Goal: Complete application form

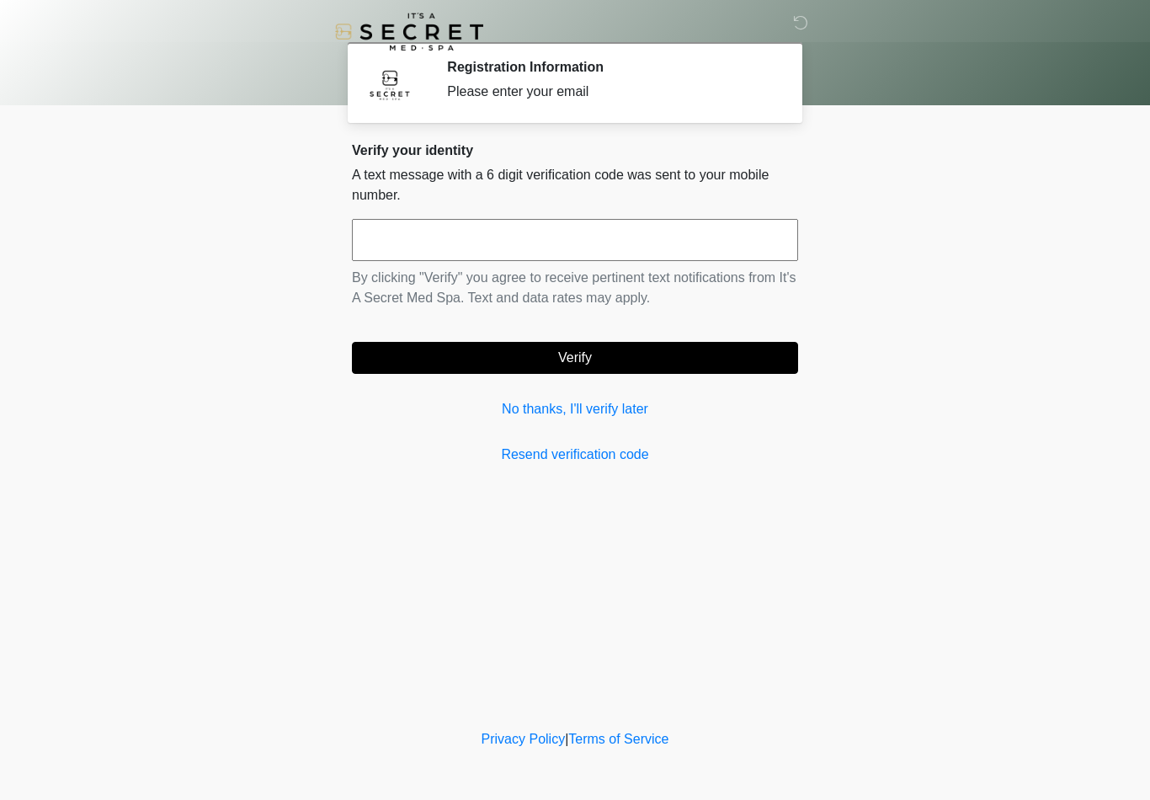
click at [387, 237] on input "text" at bounding box center [575, 240] width 446 height 42
type input "******"
click at [605, 362] on button "Verify" at bounding box center [575, 358] width 446 height 32
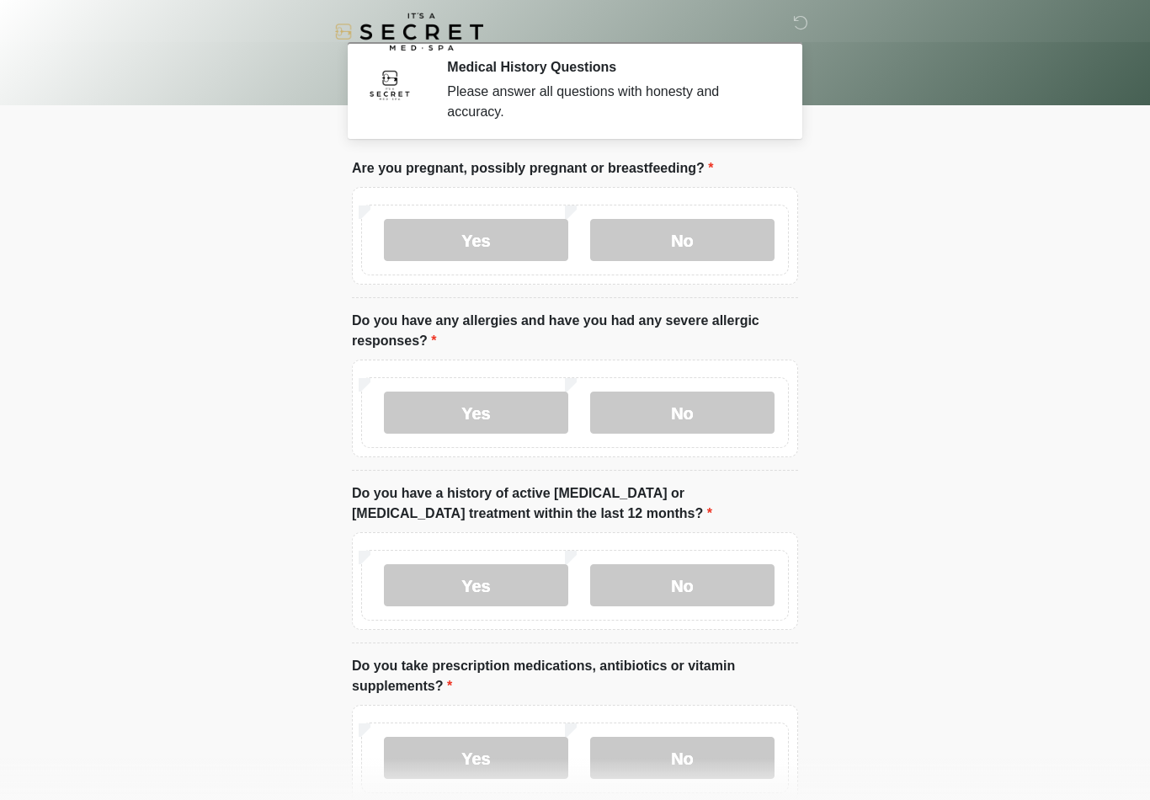
click at [780, 231] on div "Yes No" at bounding box center [575, 240] width 428 height 71
click at [729, 248] on label "No" at bounding box center [682, 240] width 184 height 42
click at [497, 420] on label "Yes" at bounding box center [476, 413] width 184 height 42
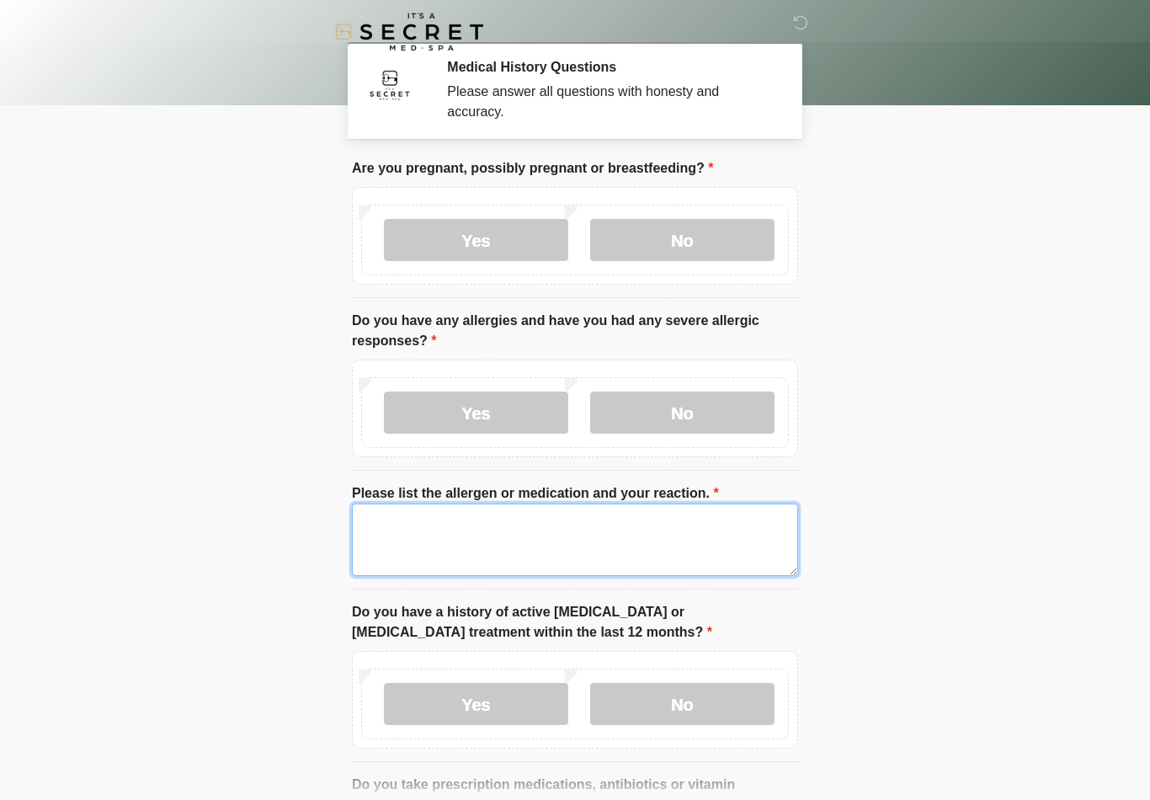
click at [445, 519] on textarea "Please list the allergen or medication and your reaction." at bounding box center [575, 539] width 446 height 72
click at [383, 513] on textarea "Please list the allergen or medication and your reaction." at bounding box center [575, 539] width 446 height 72
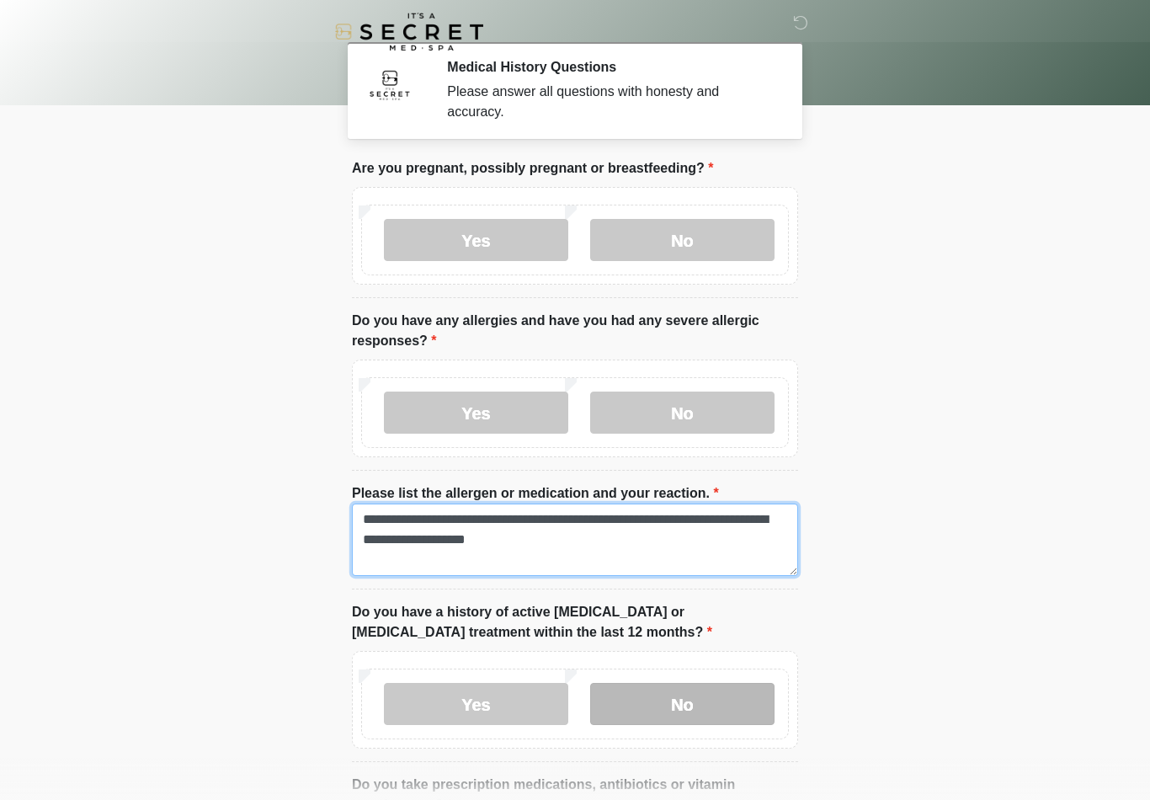
type textarea "**********"
click at [684, 704] on label "No" at bounding box center [682, 704] width 184 height 42
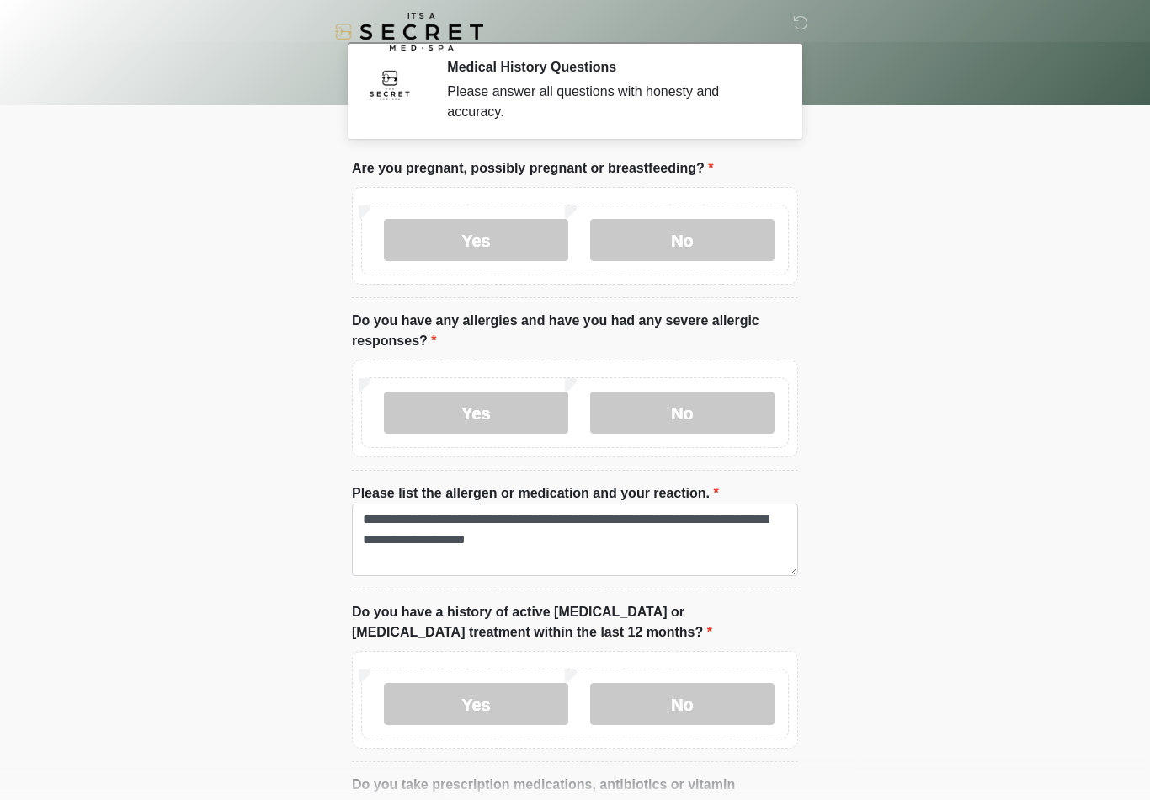
click at [846, 704] on body "‎ ‎ Medical History Questions Please answer all questions with honesty and accu…" at bounding box center [575, 400] width 1150 height 800
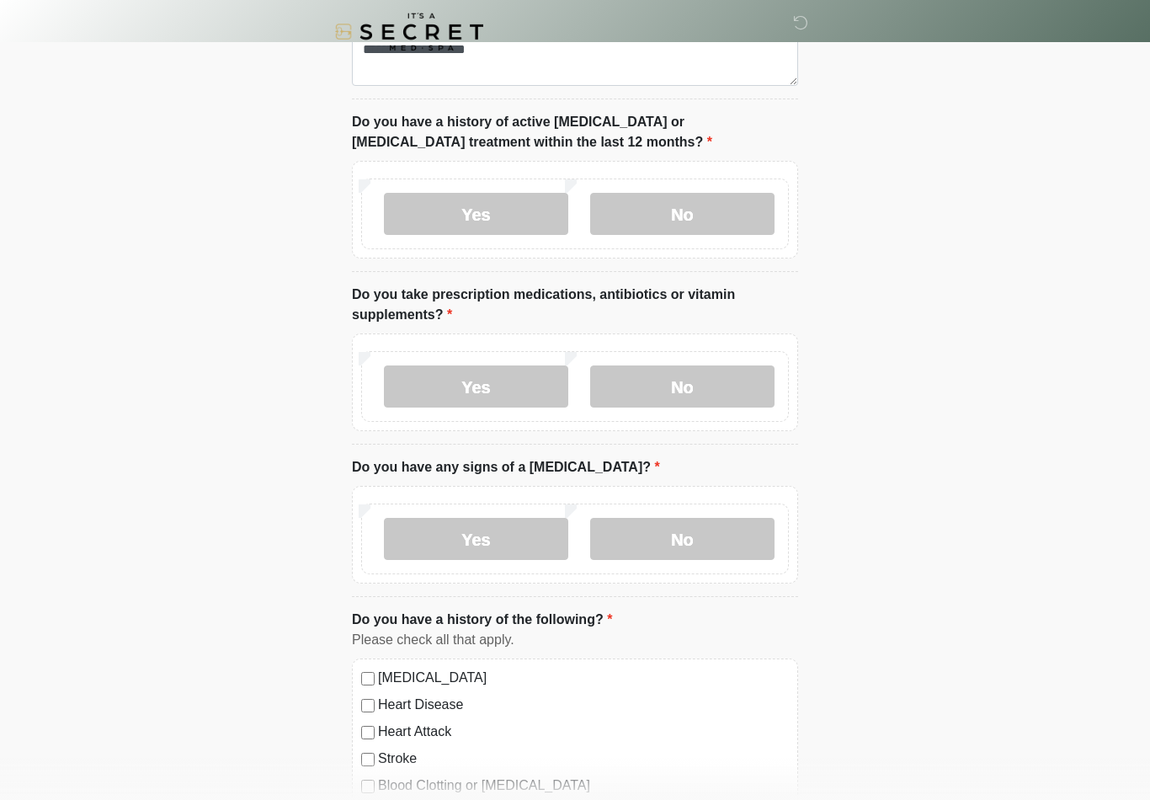
scroll to position [491, 0]
click at [456, 387] on label "Yes" at bounding box center [476, 386] width 184 height 42
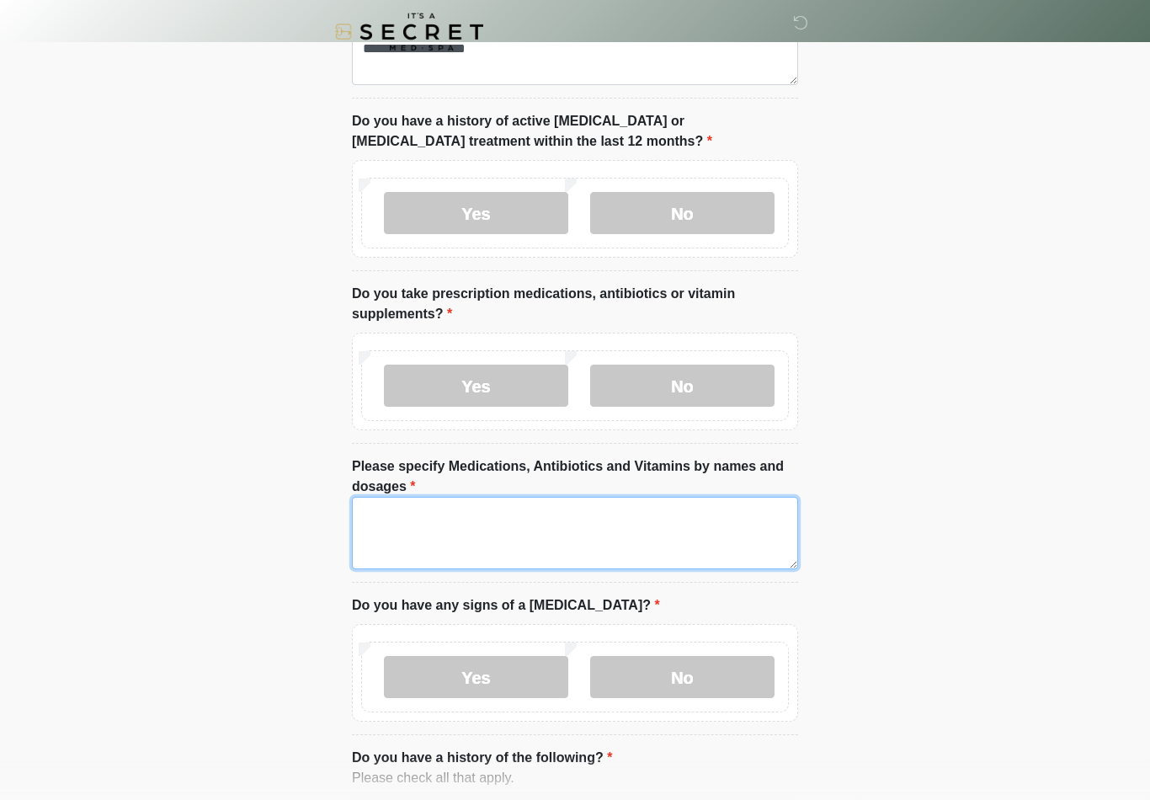
click at [379, 513] on textarea "Please specify Medications, Antibiotics and Vitamins by names and dosages" at bounding box center [575, 533] width 446 height 72
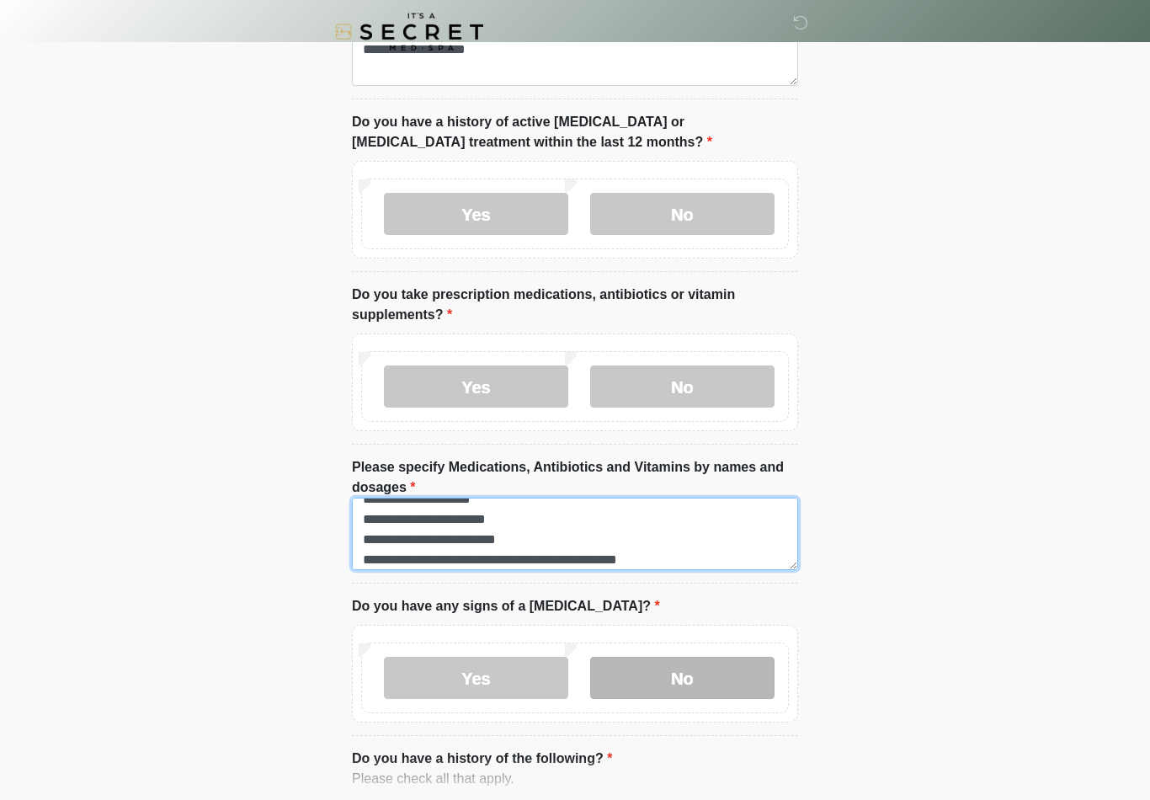
type textarea "**********"
click at [683, 678] on label "No" at bounding box center [682, 678] width 184 height 42
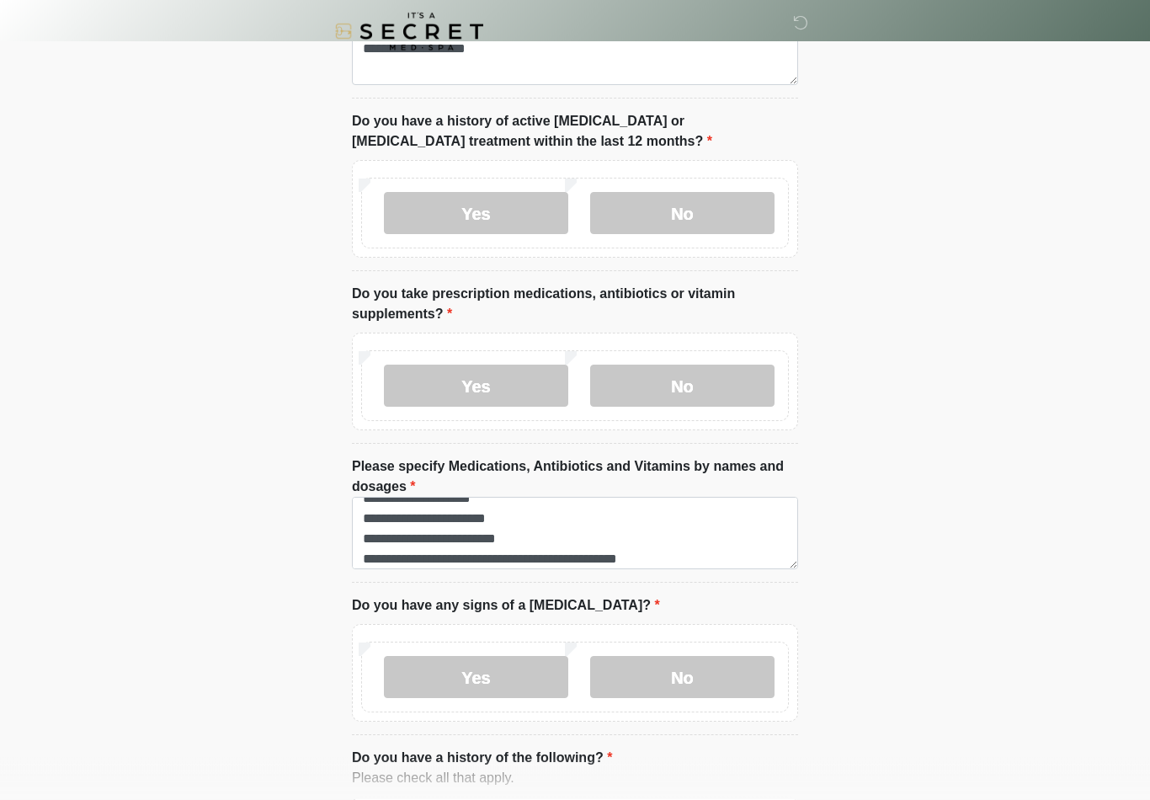
drag, startPoint x: 807, startPoint y: 654, endPoint x: 903, endPoint y: 699, distance: 105.1
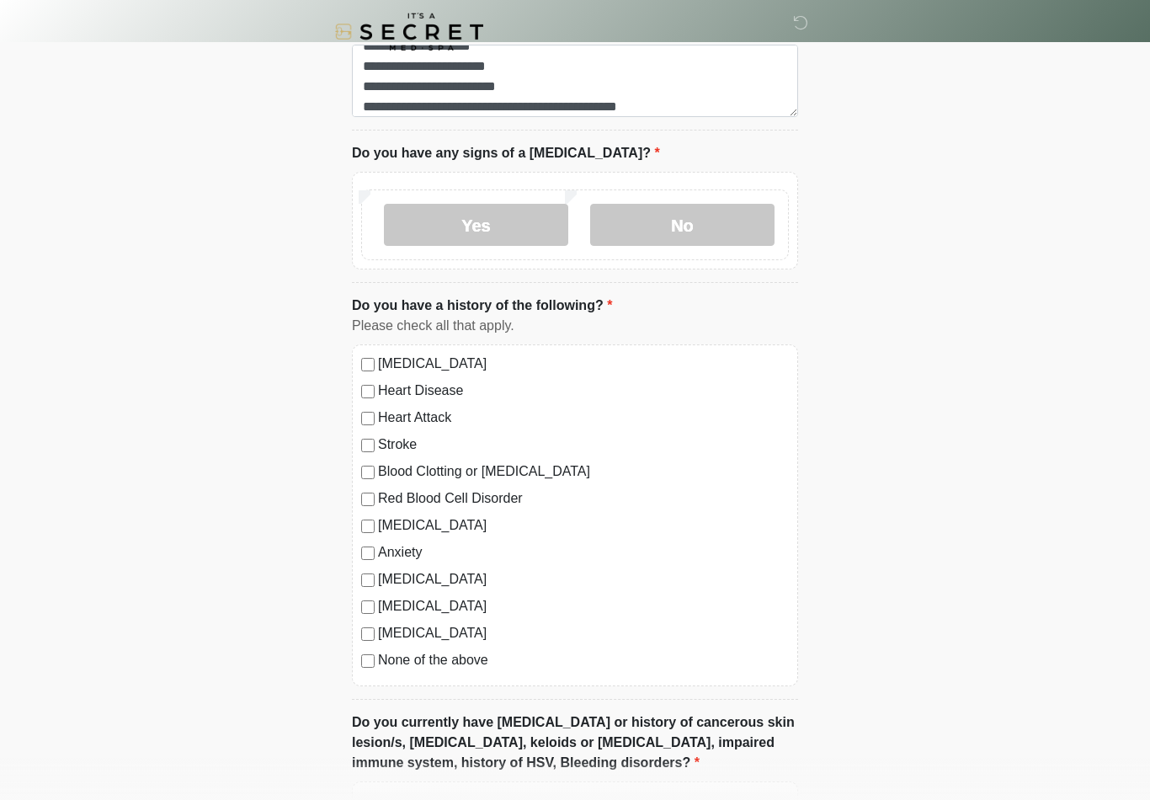
scroll to position [944, 0]
drag, startPoint x: 739, startPoint y: 632, endPoint x: 991, endPoint y: 745, distance: 275.9
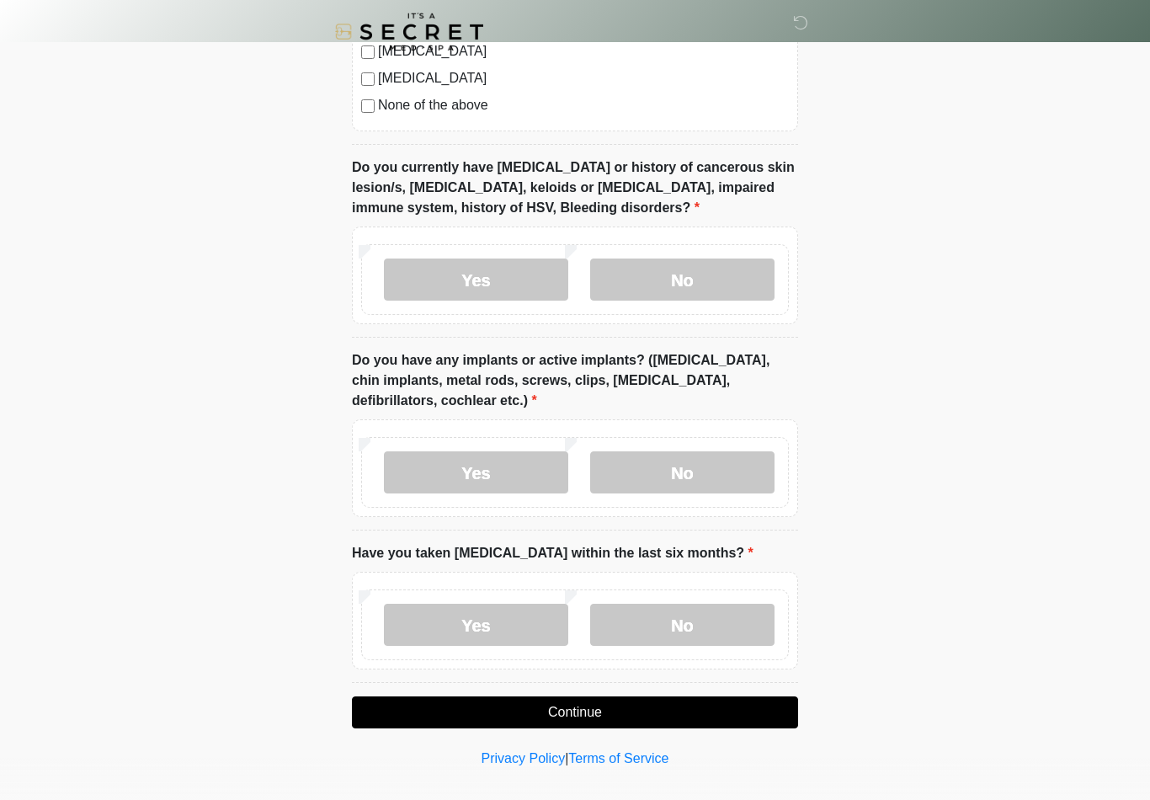
scroll to position [1499, 0]
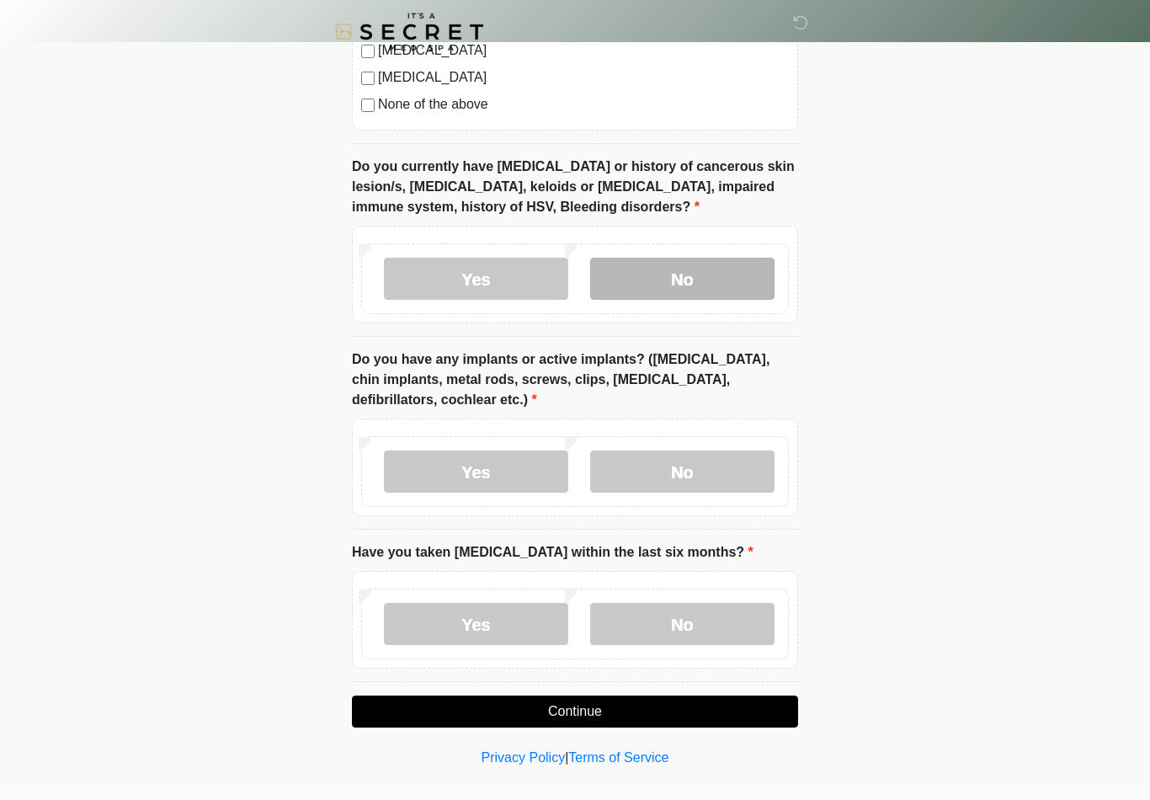
click at [694, 286] on label "No" at bounding box center [682, 279] width 184 height 42
click at [461, 471] on label "Yes" at bounding box center [476, 471] width 184 height 42
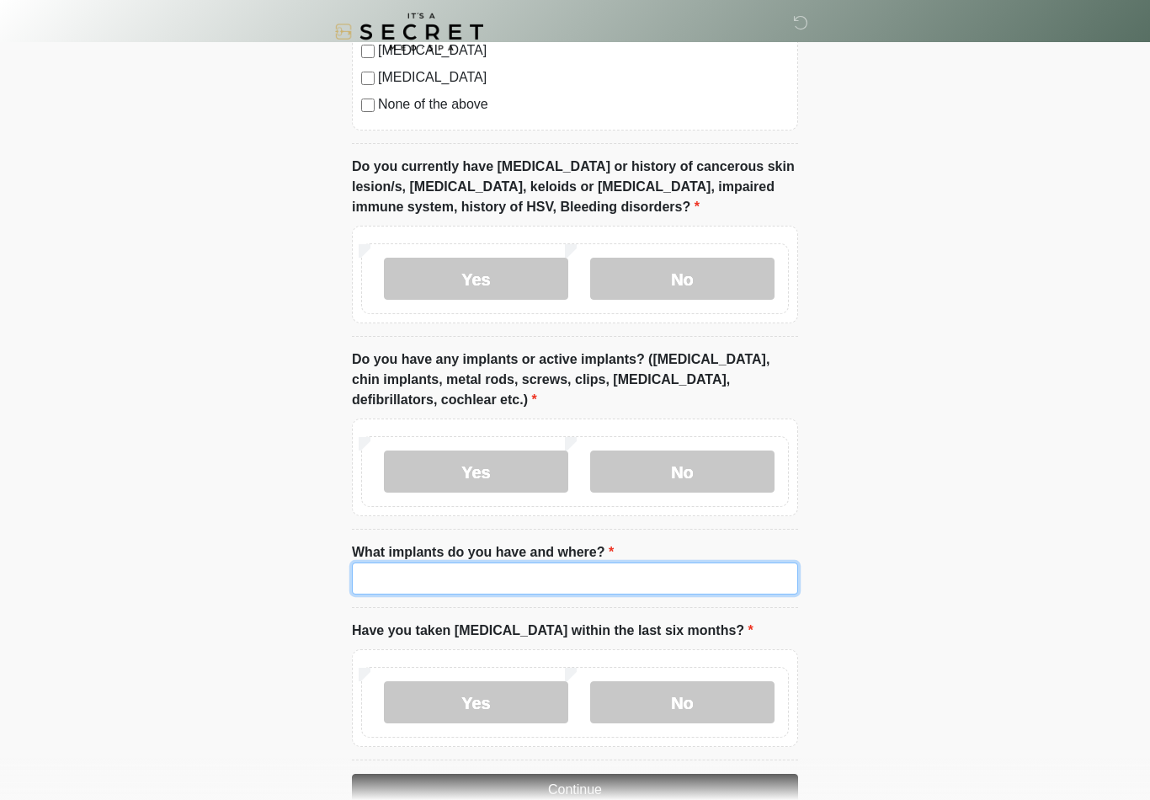
click at [417, 579] on input "What implants do you have and where?" at bounding box center [575, 578] width 446 height 32
type input "**********"
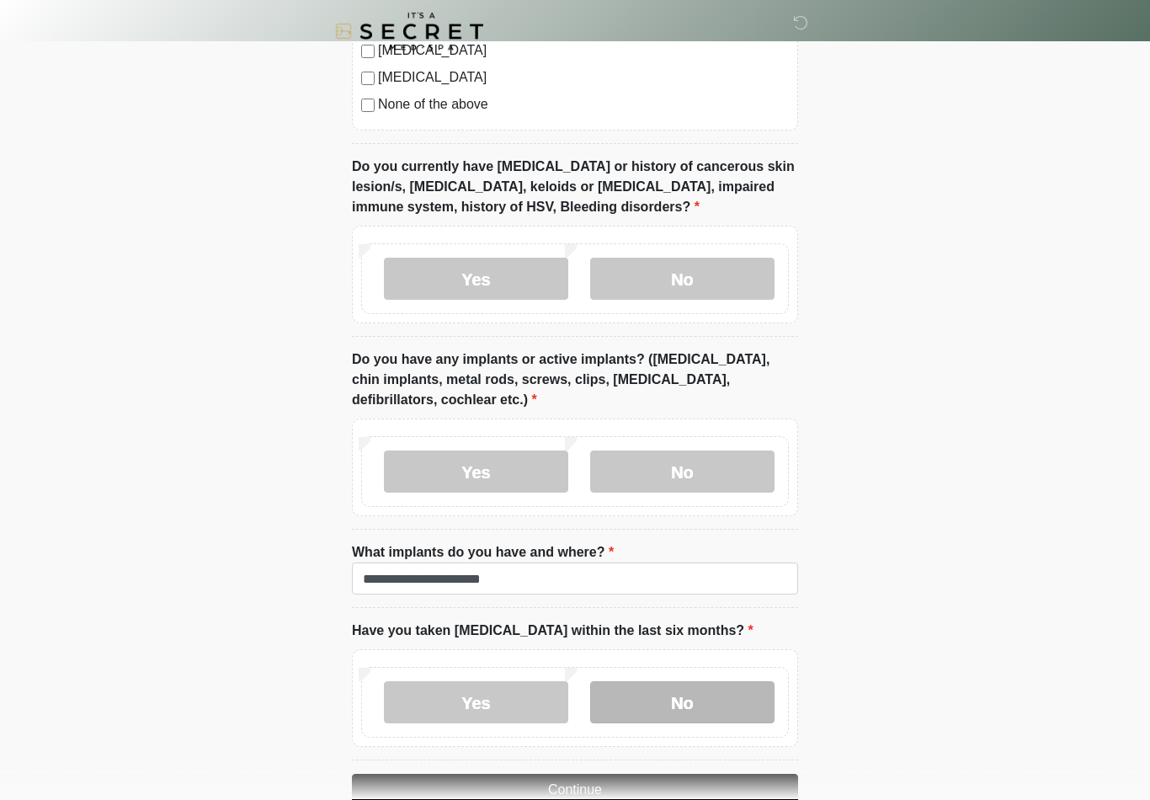
click at [719, 716] on label "No" at bounding box center [682, 703] width 184 height 42
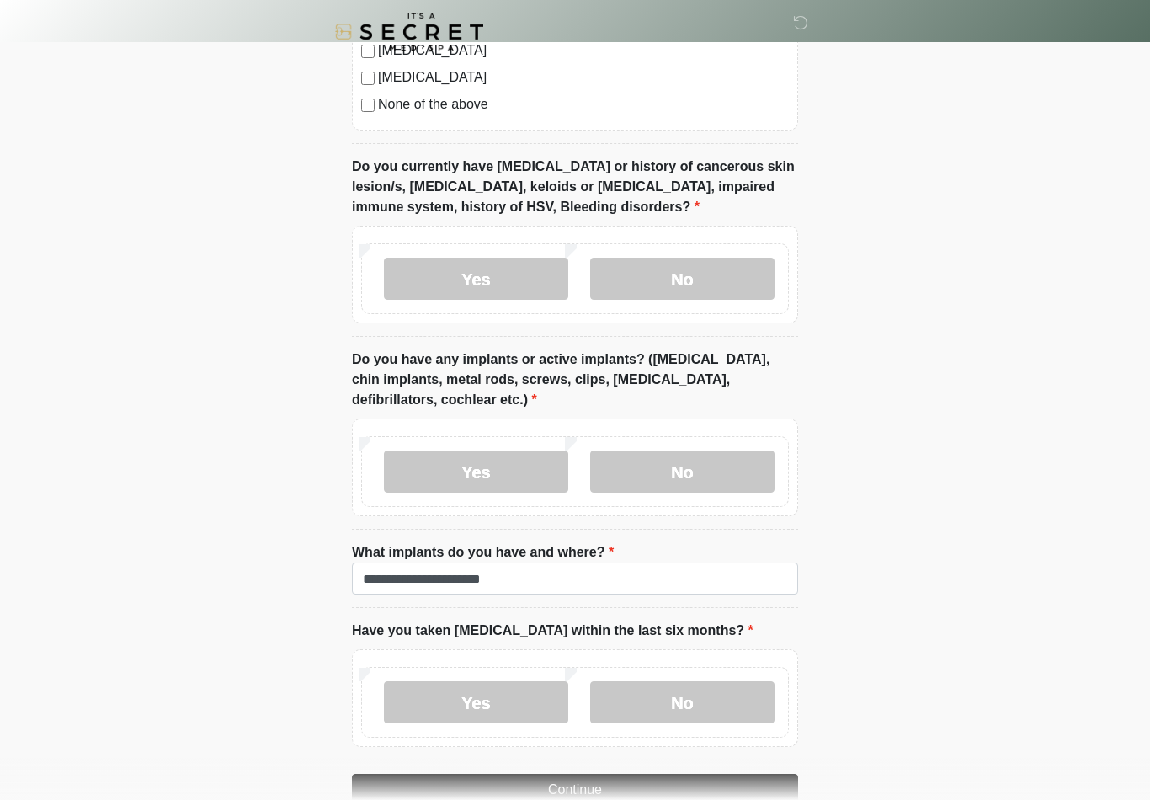
drag, startPoint x: 819, startPoint y: 706, endPoint x: 882, endPoint y: 719, distance: 64.4
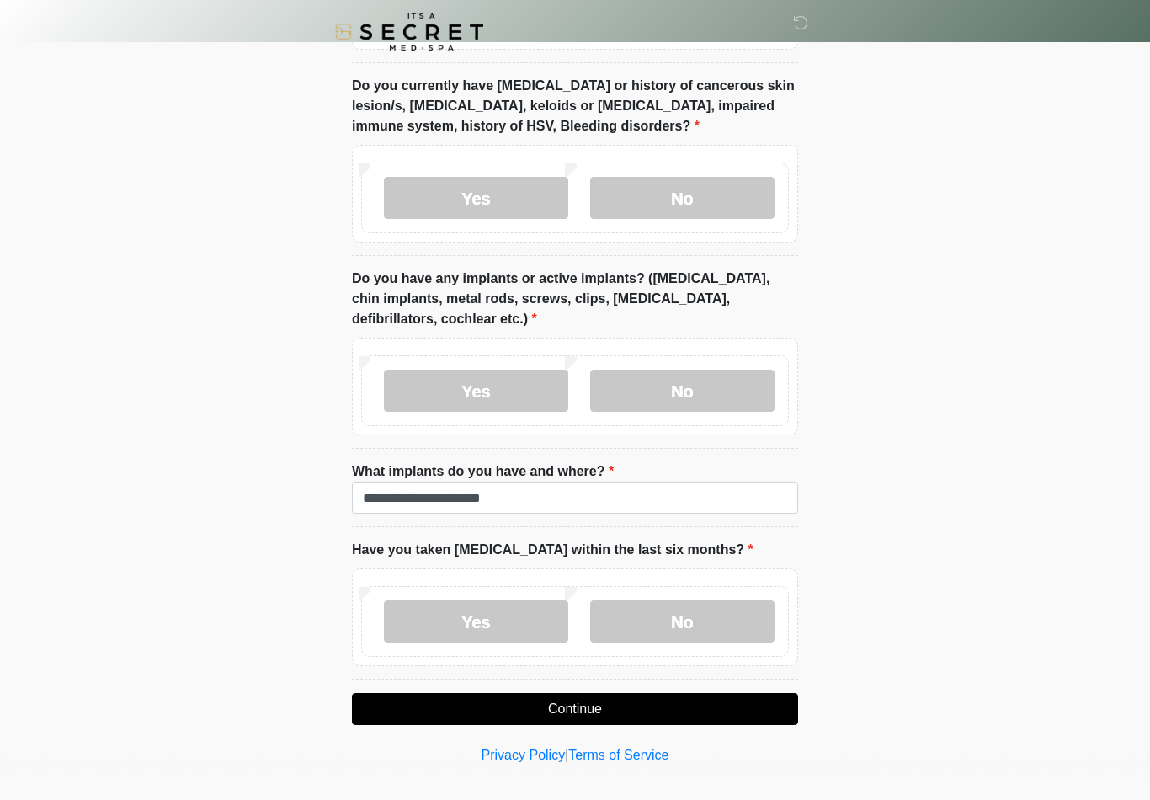
scroll to position [1590, 0]
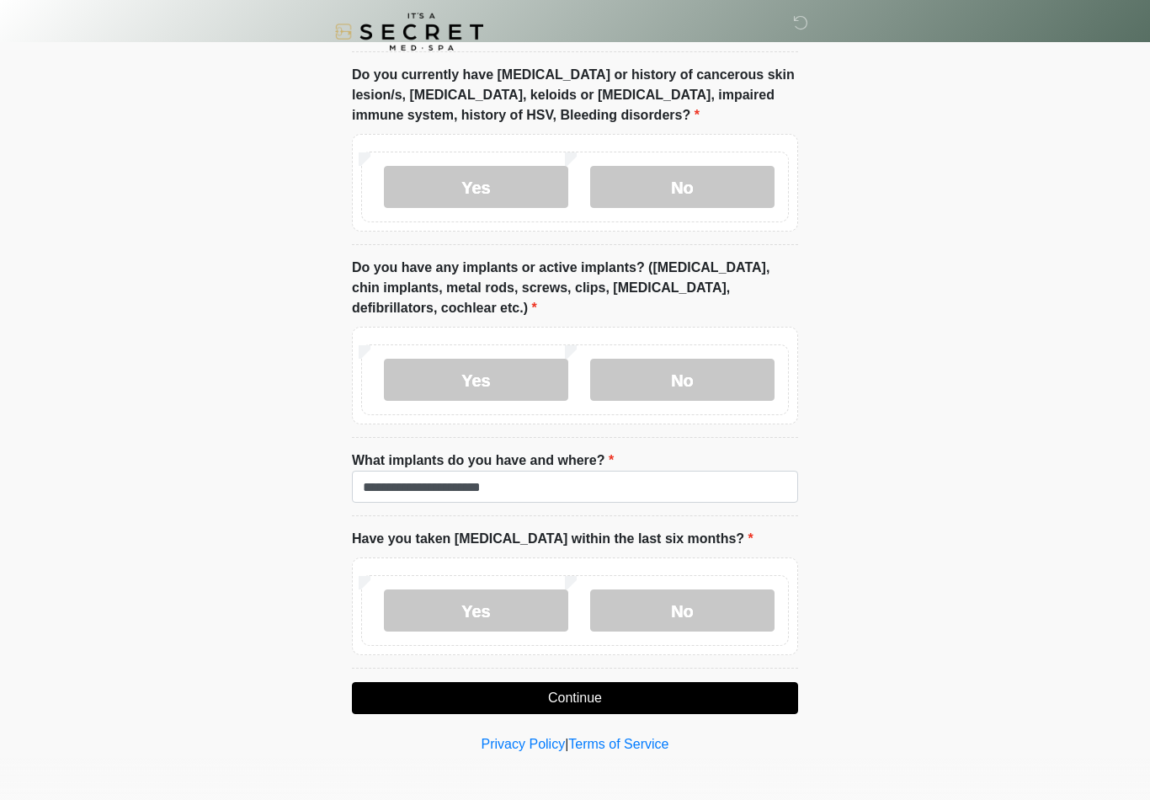
click at [612, 686] on button "Continue" at bounding box center [575, 698] width 446 height 32
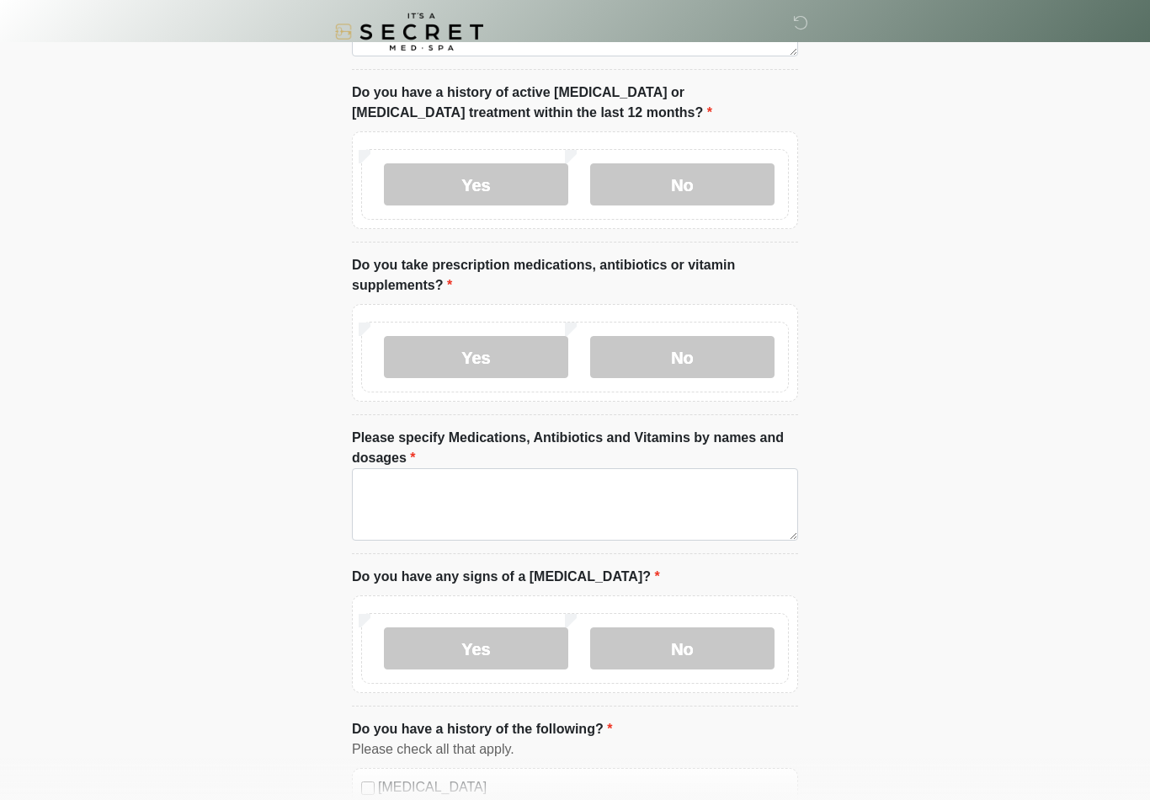
scroll to position [0, 0]
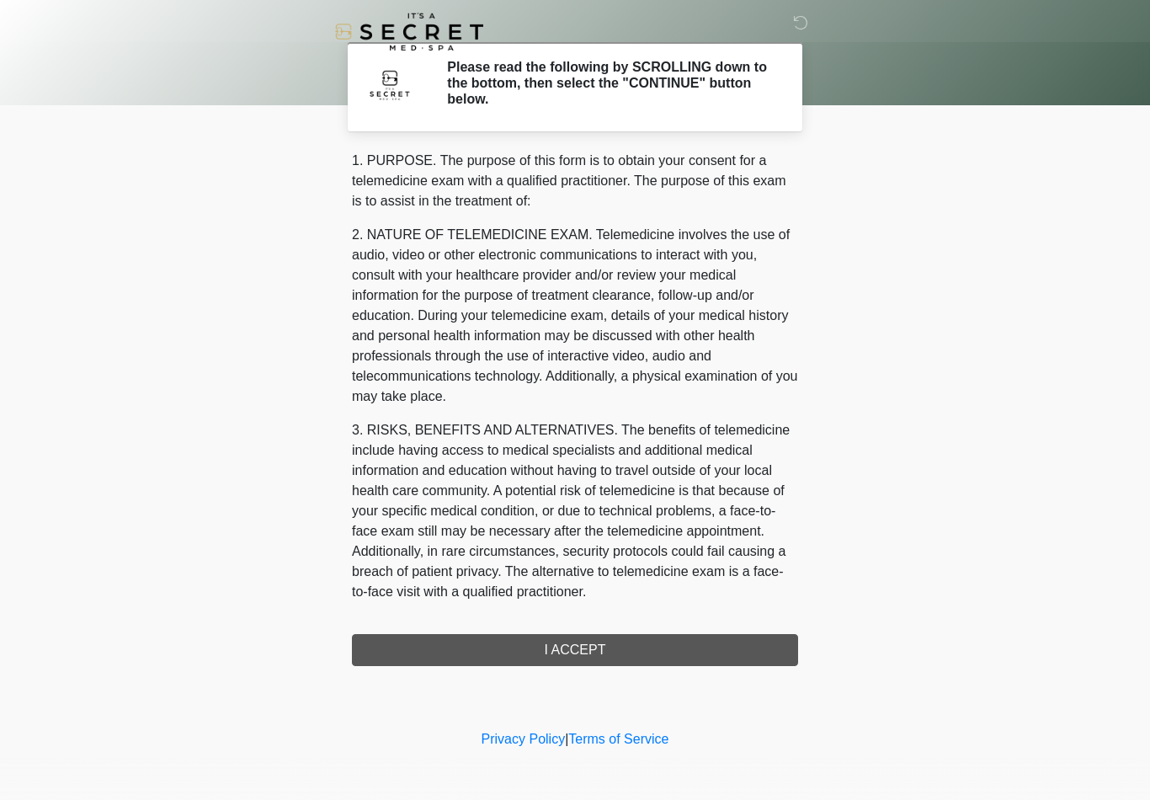
click at [608, 651] on div "1. PURPOSE. The purpose of this form is to obtain your consent for a telemedici…" at bounding box center [575, 408] width 446 height 515
click at [585, 646] on div "1. PURPOSE. The purpose of this form is to obtain your consent for a telemedici…" at bounding box center [575, 408] width 446 height 515
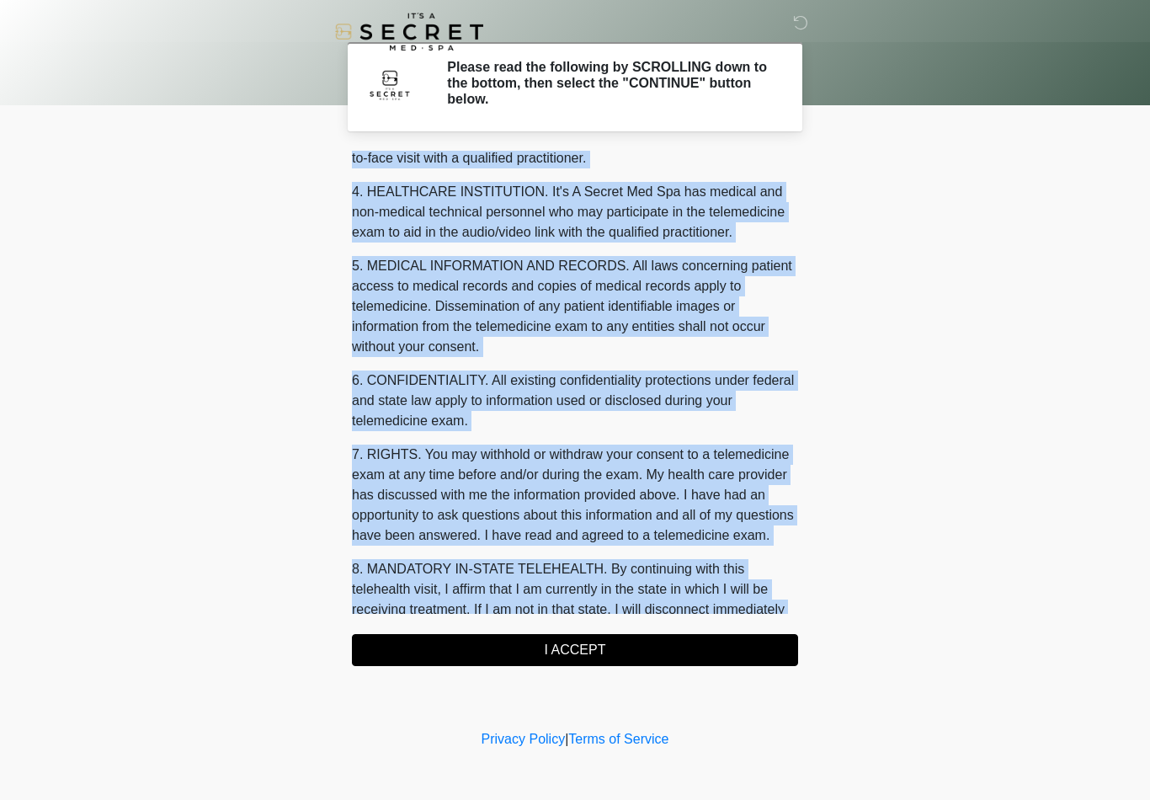
scroll to position [514, 0]
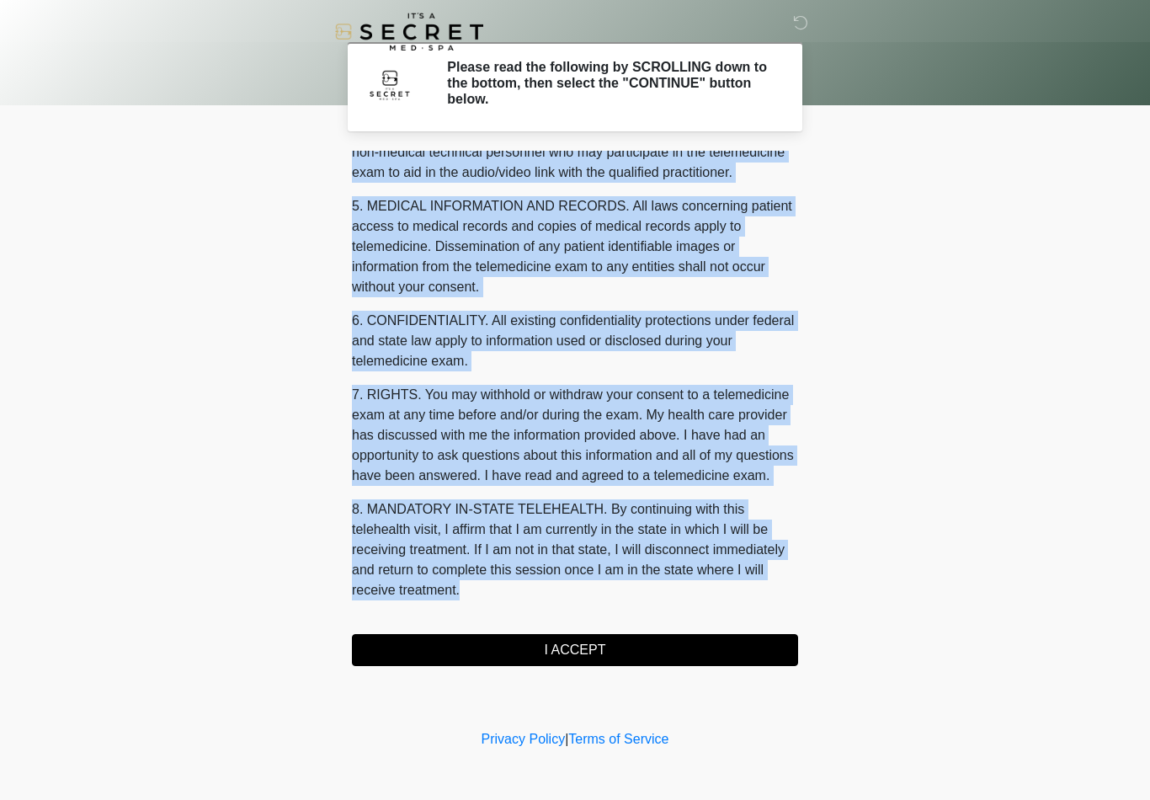
drag, startPoint x: 660, startPoint y: 160, endPoint x: 689, endPoint y: 685, distance: 526.2
click at [688, 687] on div "‎ ‎ Please read the following by SCROLLING down to the bottom, then select the …" at bounding box center [574, 363] width 505 height 692
click at [598, 646] on button "I ACCEPT" at bounding box center [575, 650] width 446 height 32
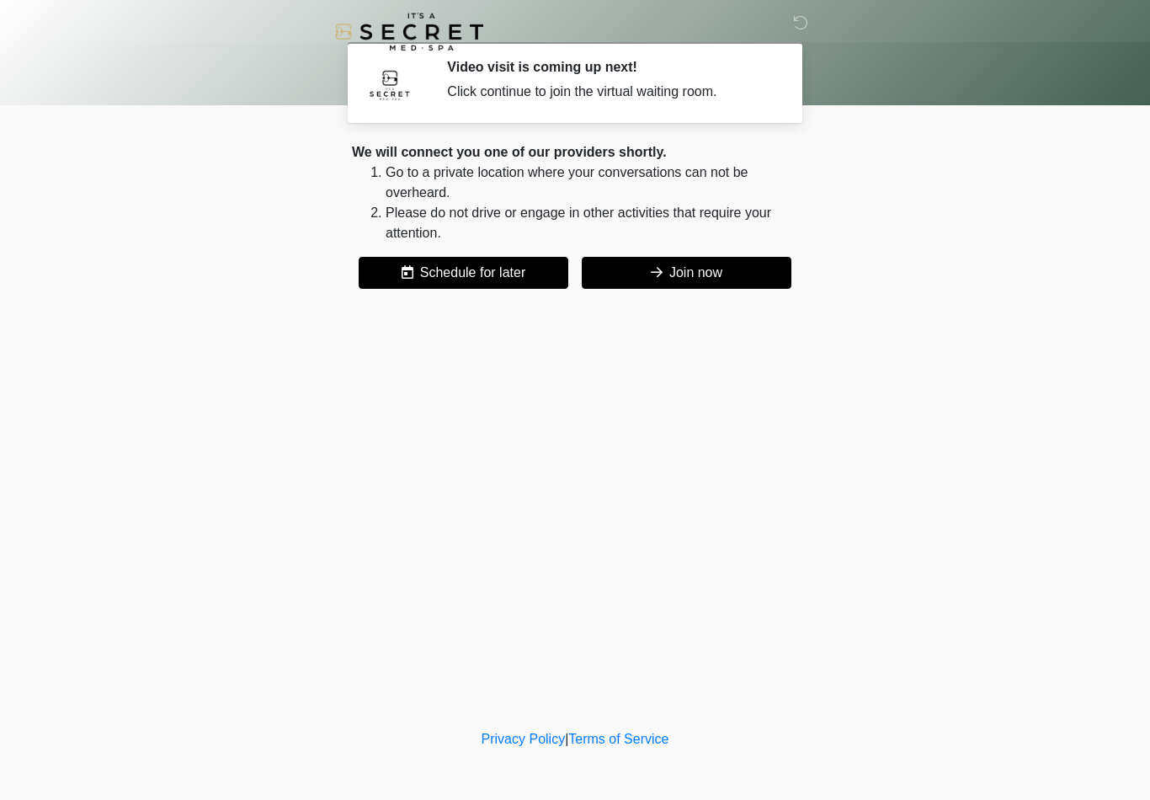
click at [672, 280] on button "Join now" at bounding box center [687, 273] width 210 height 32
